Goal: Check status: Check status

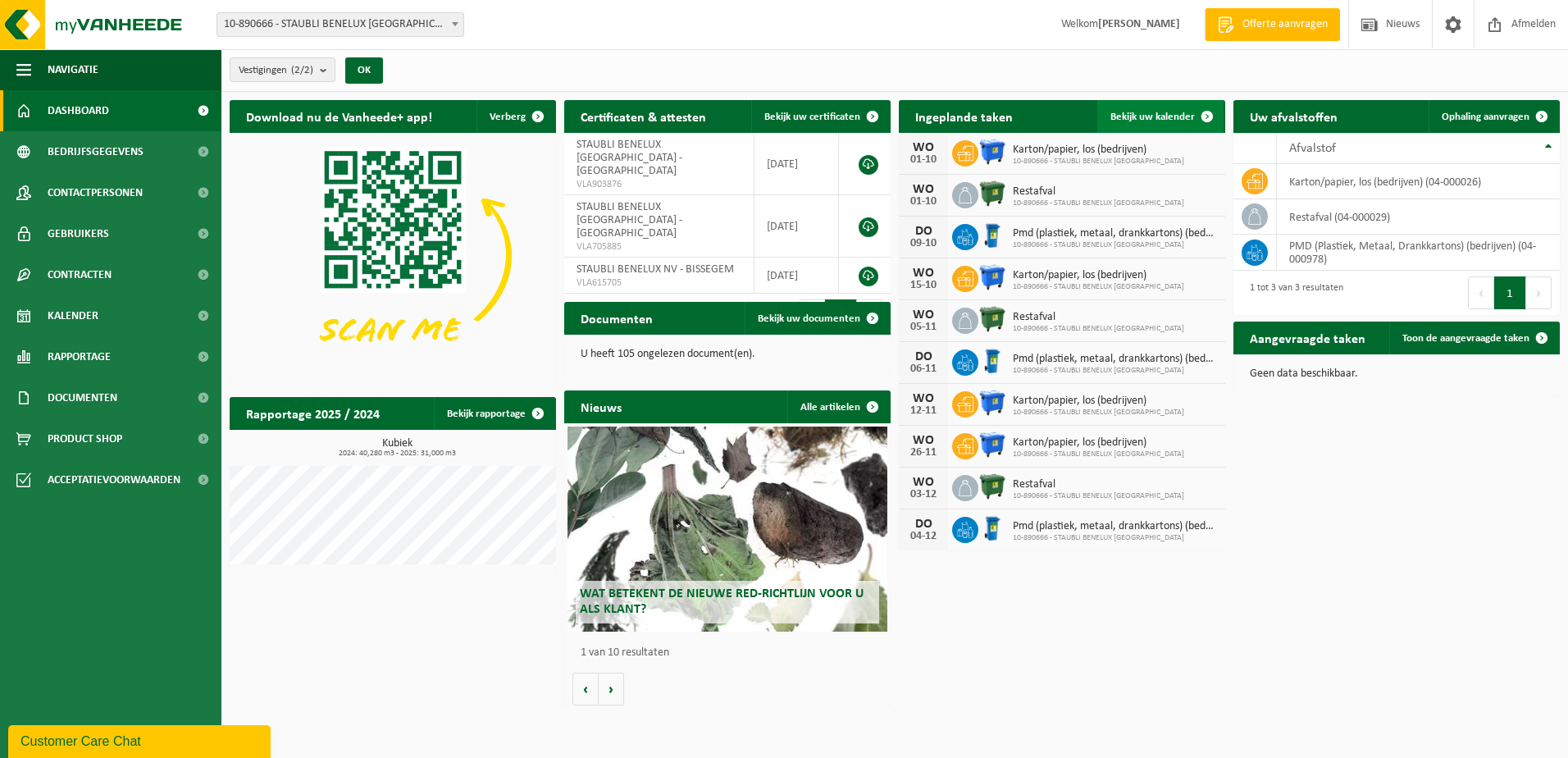
click at [1153, 115] on span "Bekijk uw kalender" at bounding box center [1153, 116] width 85 height 10
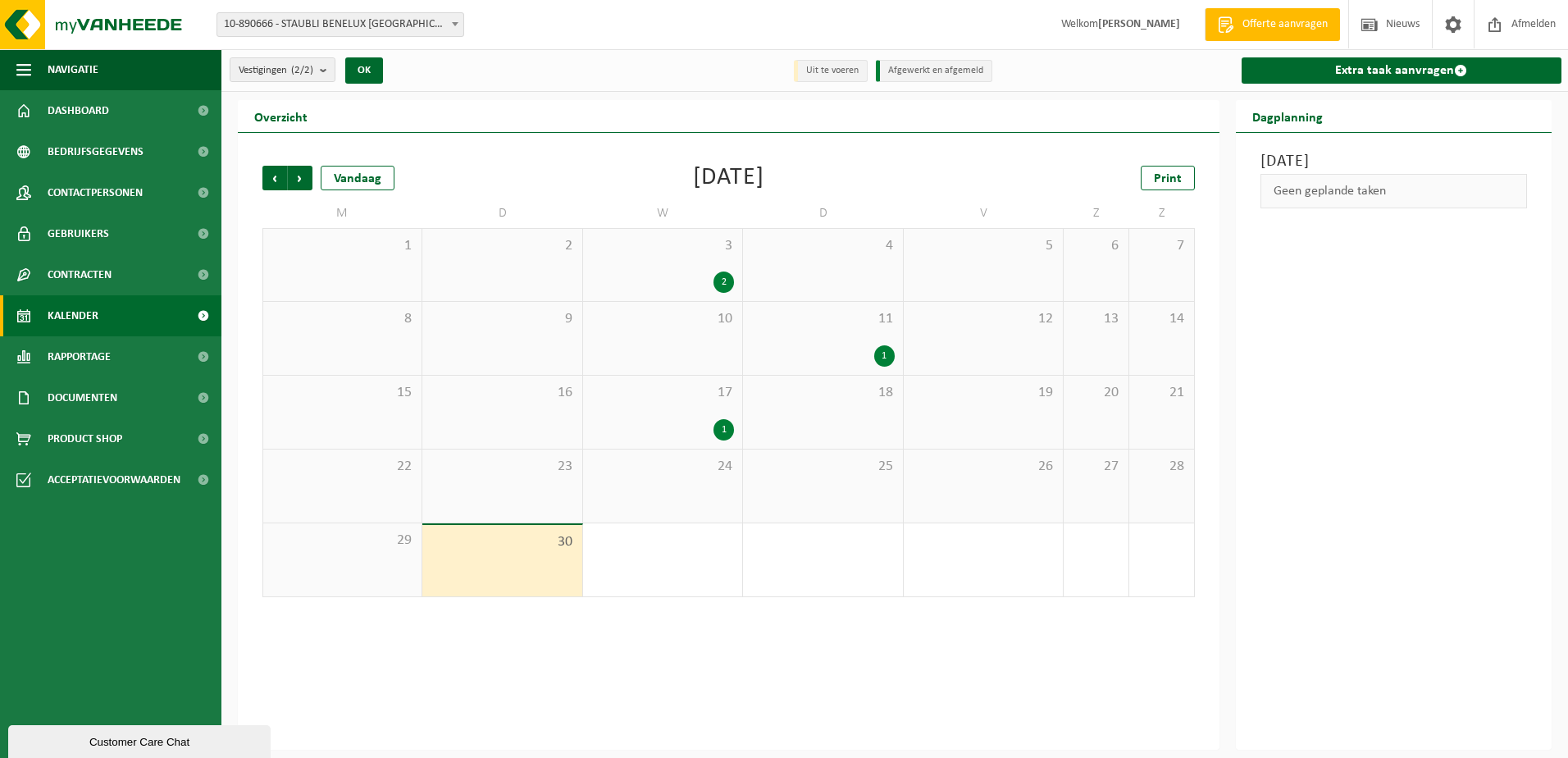
click at [723, 280] on div "2" at bounding box center [723, 282] width 20 height 21
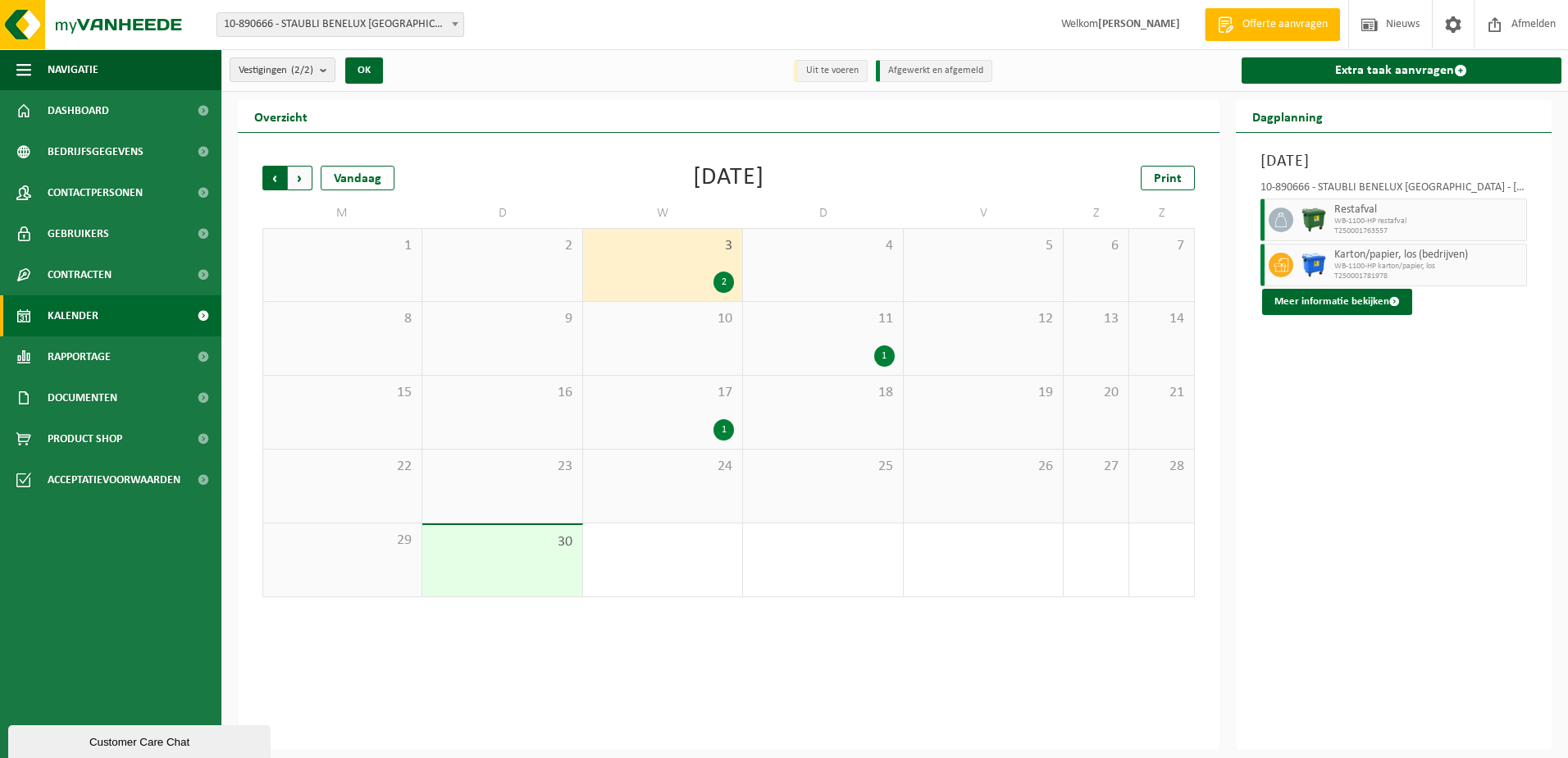
click at [294, 176] on span "Volgende" at bounding box center [300, 178] width 24 height 24
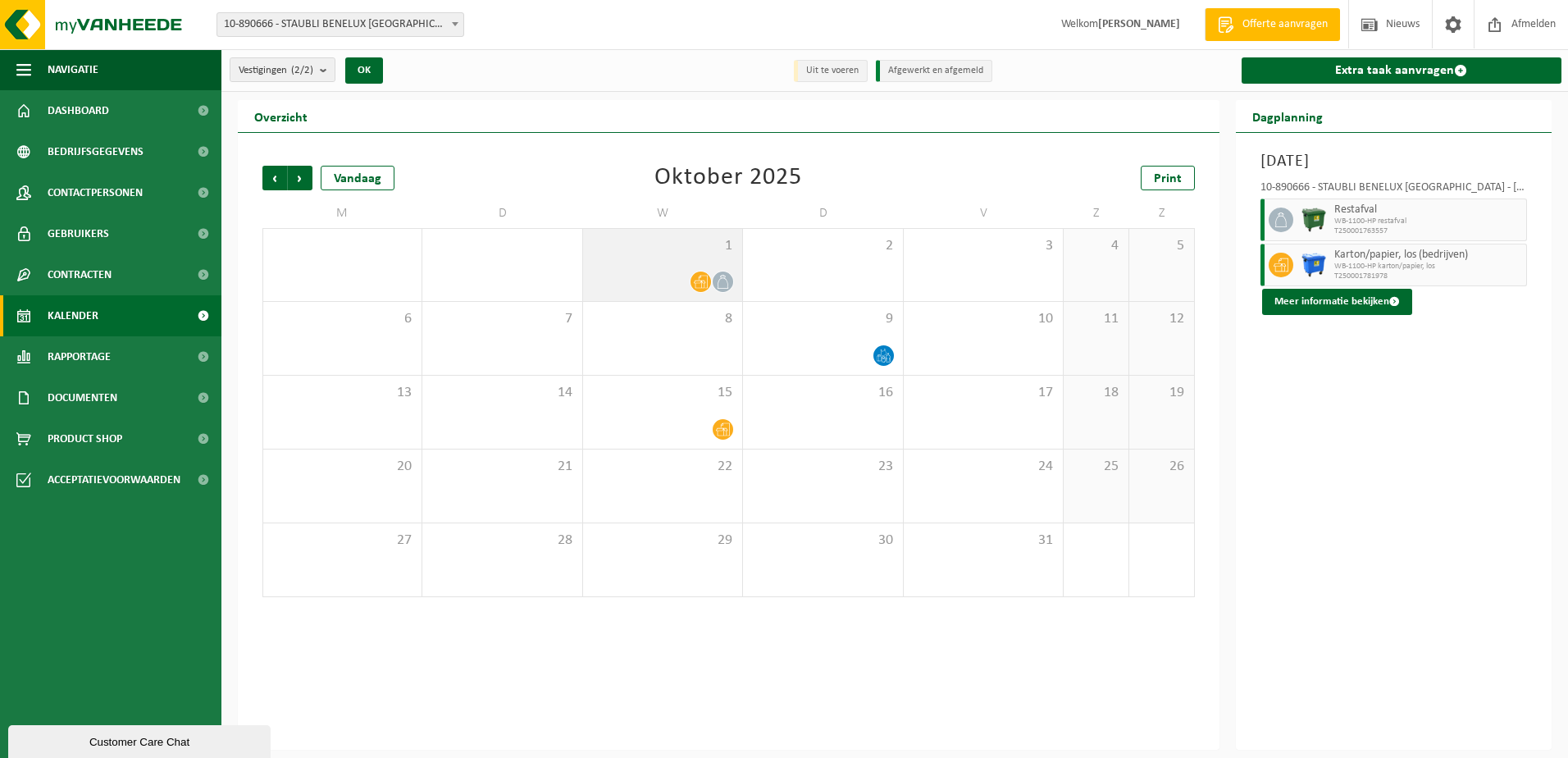
click at [697, 282] on icon at bounding box center [700, 282] width 14 height 13
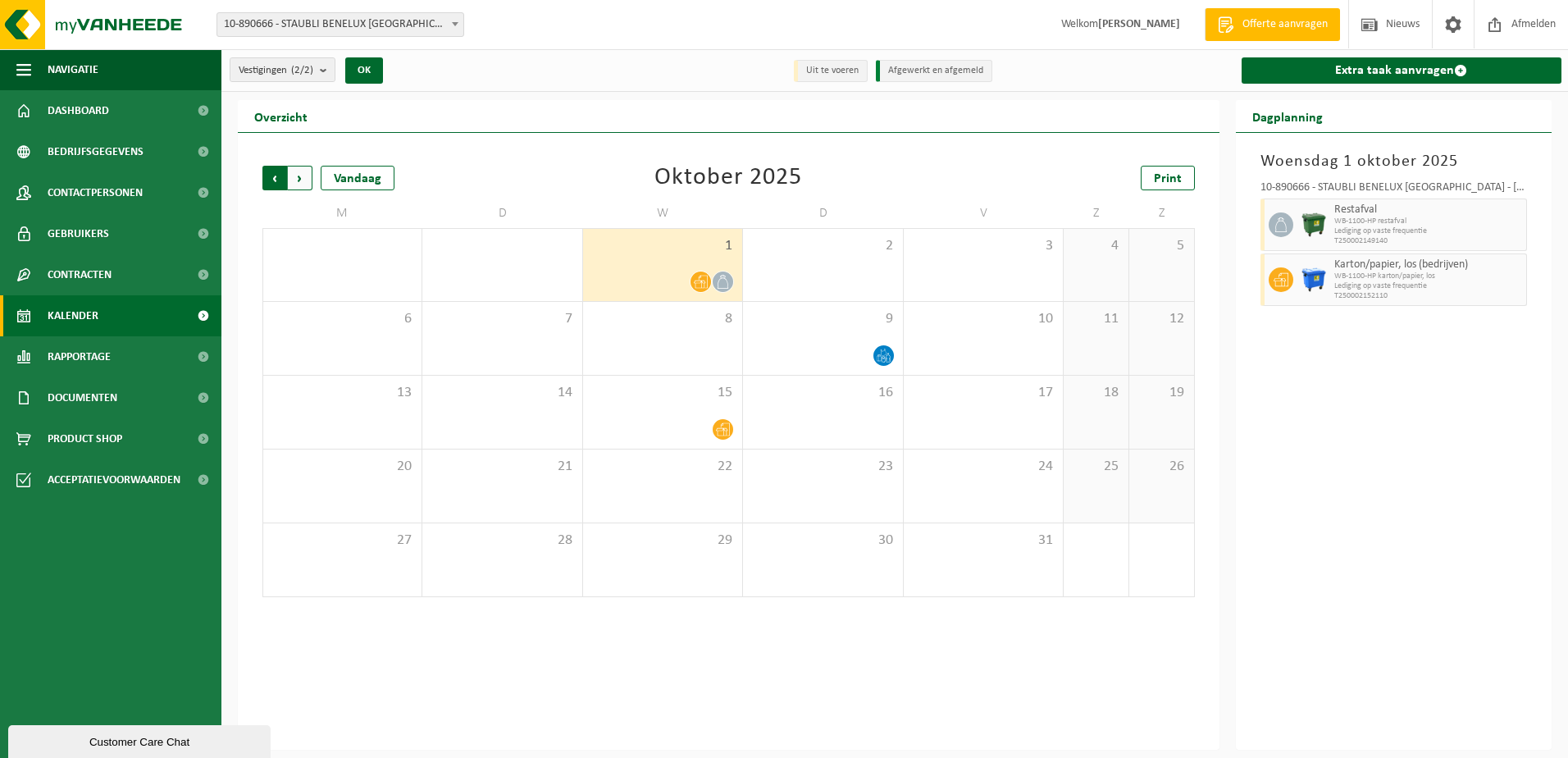
click at [299, 176] on span "Volgende" at bounding box center [300, 178] width 24 height 24
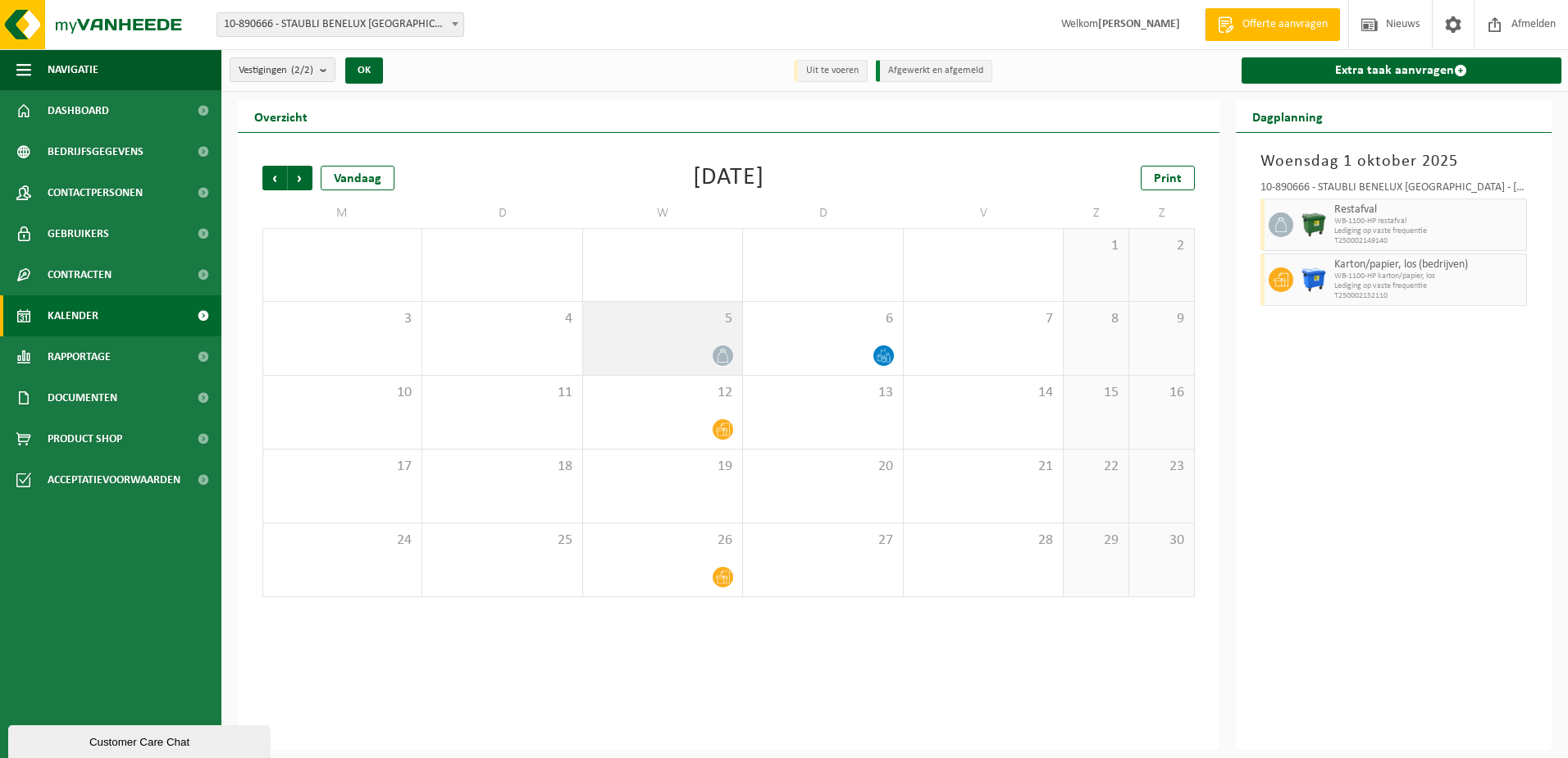
click at [722, 360] on icon at bounding box center [723, 355] width 14 height 14
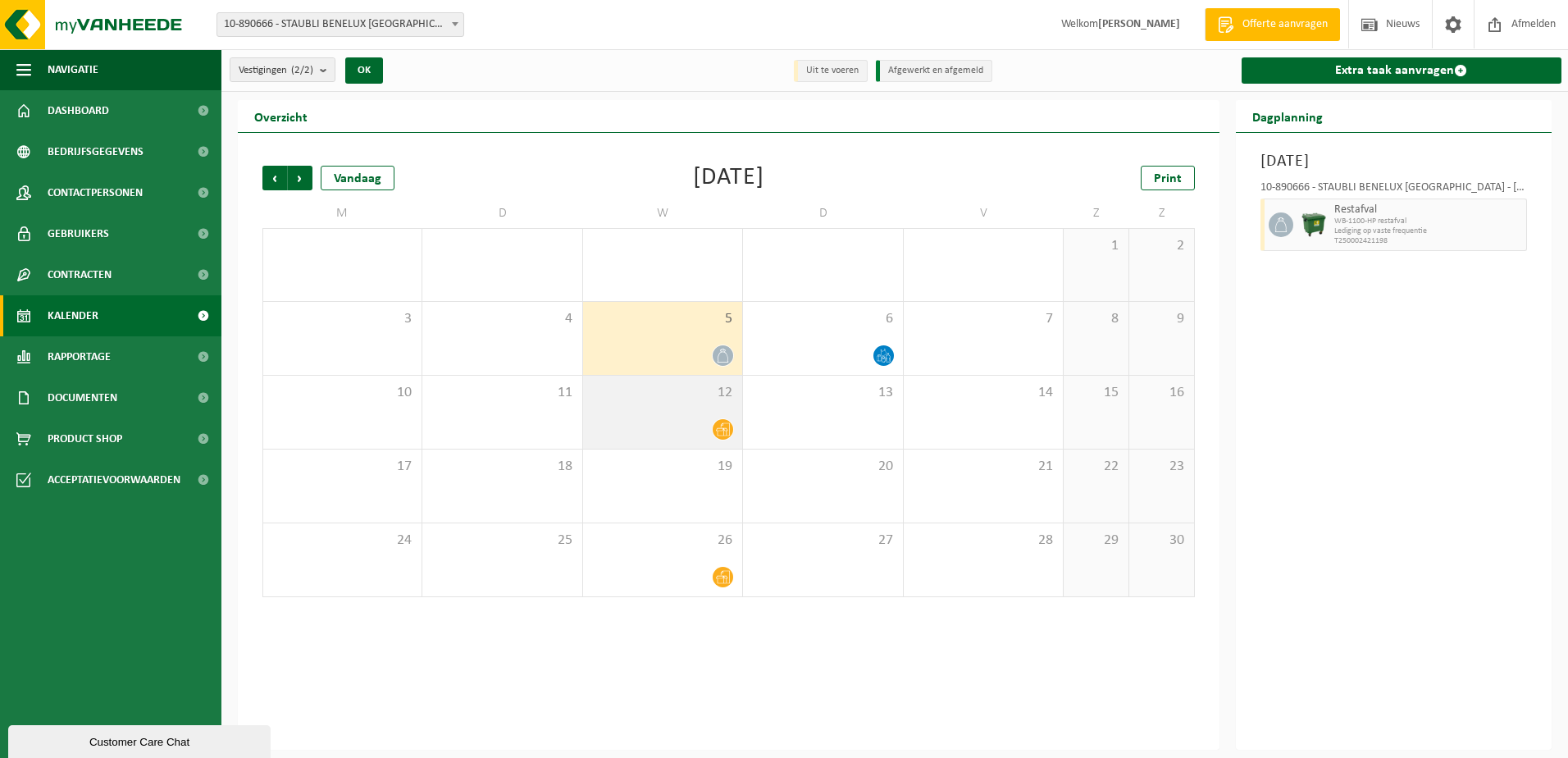
click at [724, 426] on icon at bounding box center [723, 429] width 14 height 14
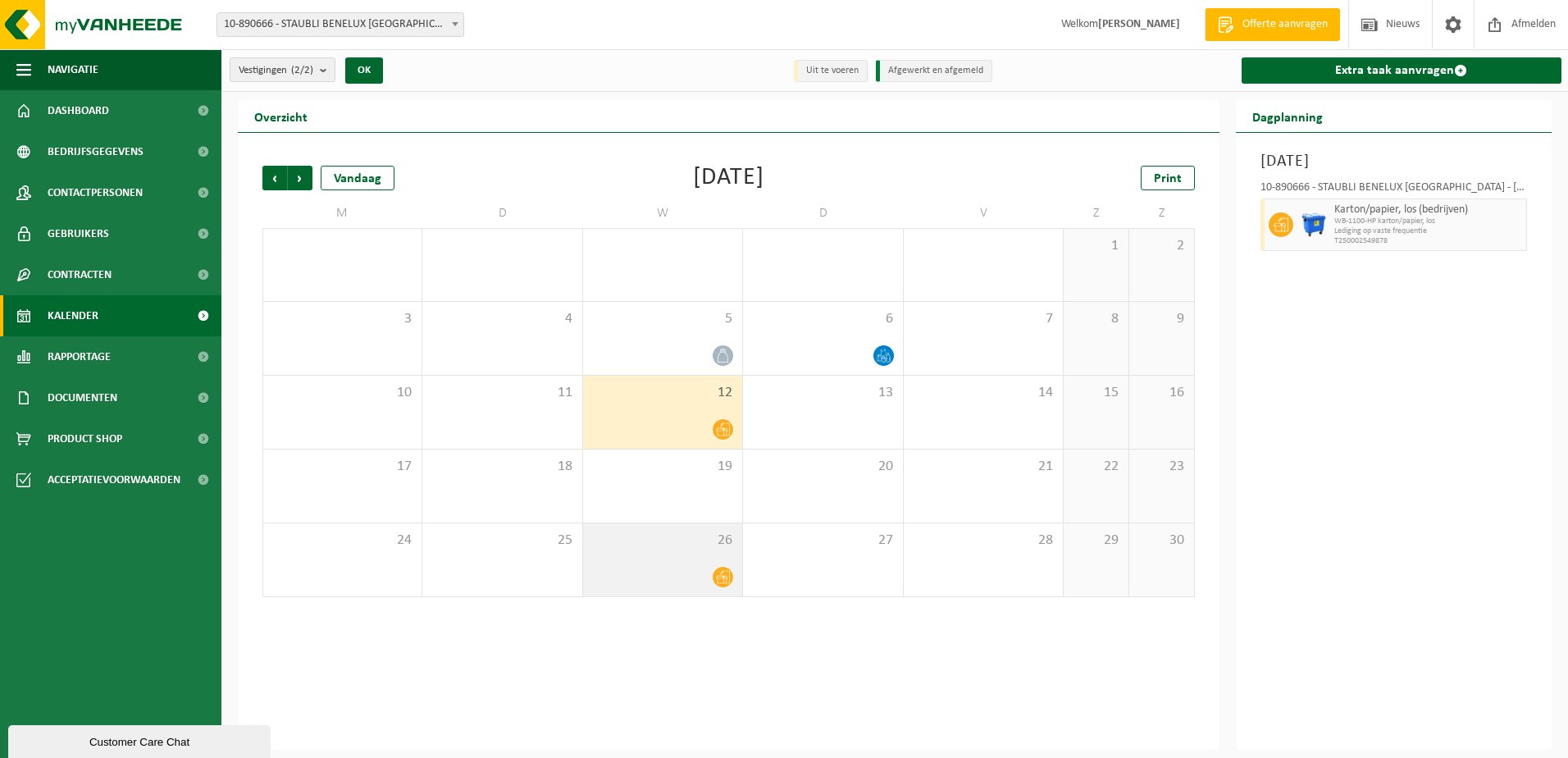
click at [718, 574] on icon at bounding box center [723, 576] width 14 height 14
